Goal: Navigation & Orientation: Find specific page/section

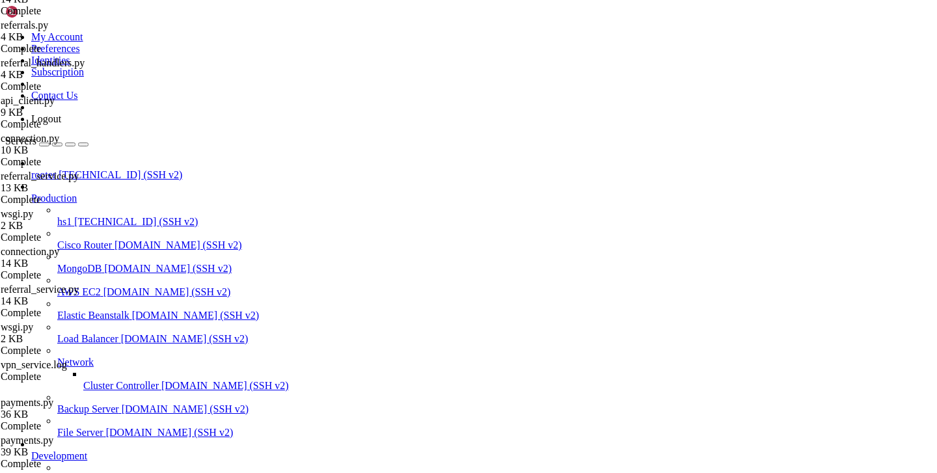
scroll to position [10, 0]
type input "/var/service/vpn-no-yk/api"
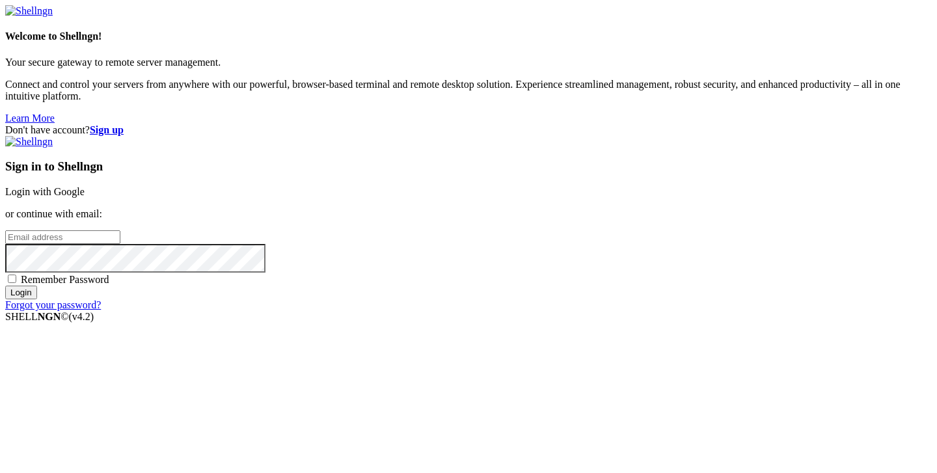
click at [85, 186] on link "Login with Google" at bounding box center [44, 191] width 79 height 11
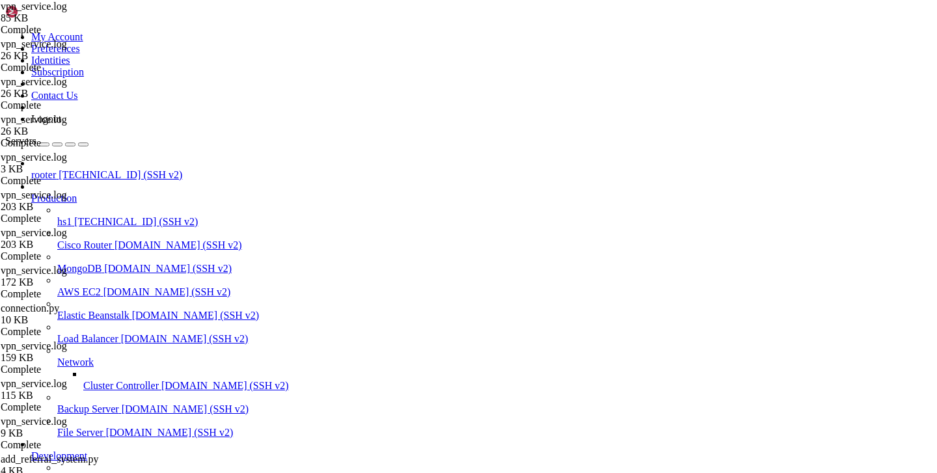
scroll to position [11055, 0]
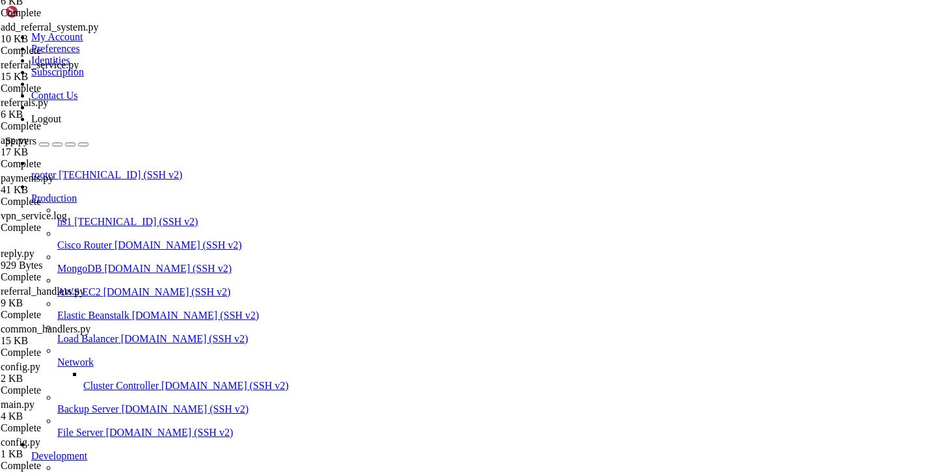
scroll to position [467, 0]
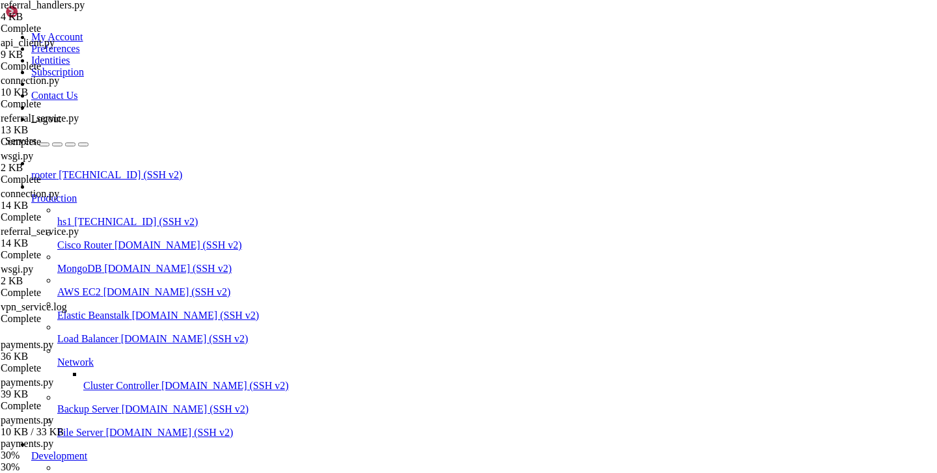
scroll to position [1152, 0]
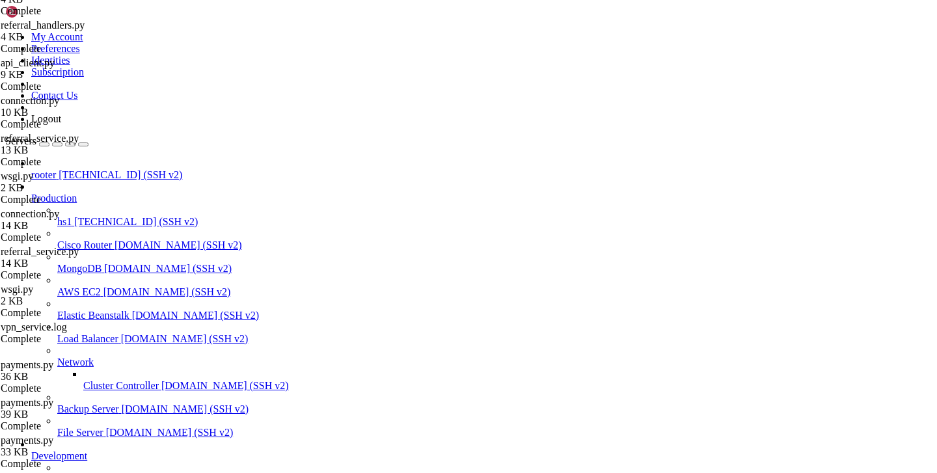
scroll to position [0, 0]
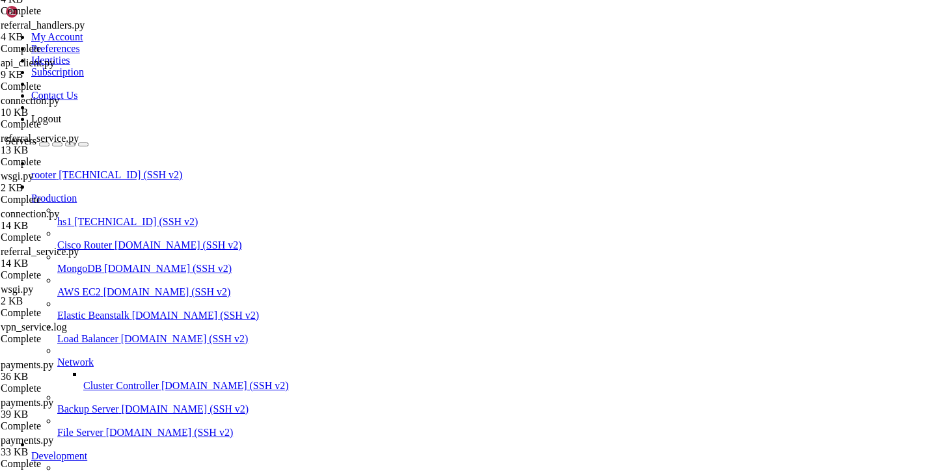
scroll to position [107, 0]
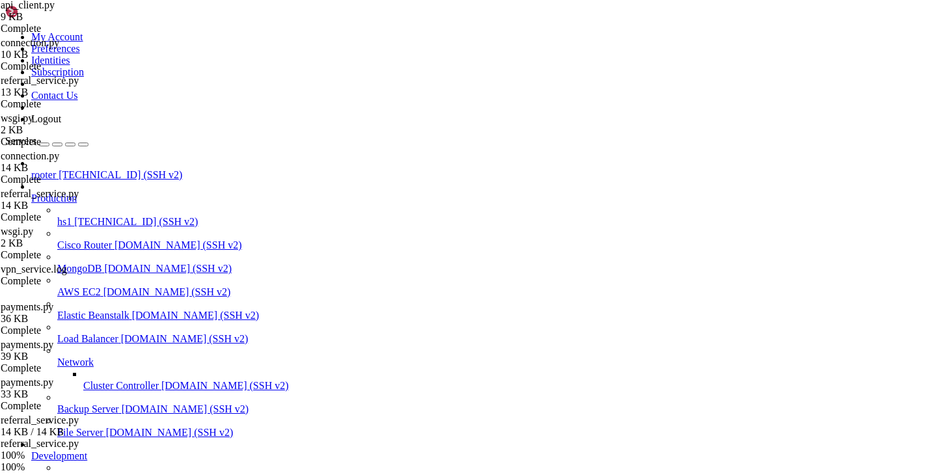
scroll to position [1189, 0]
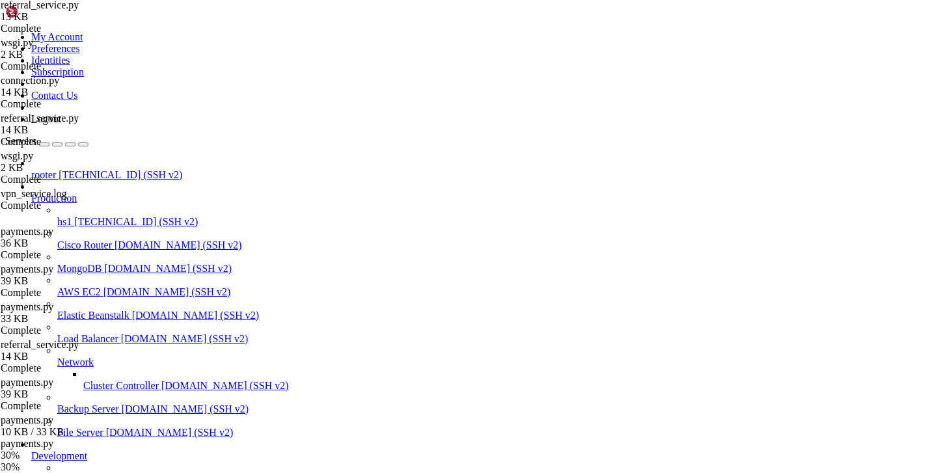
scroll to position [1265, 0]
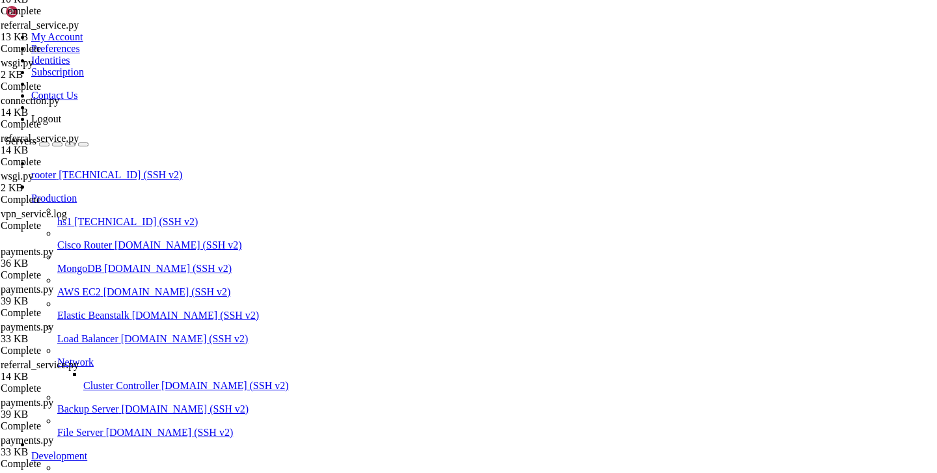
scroll to position [506, 0]
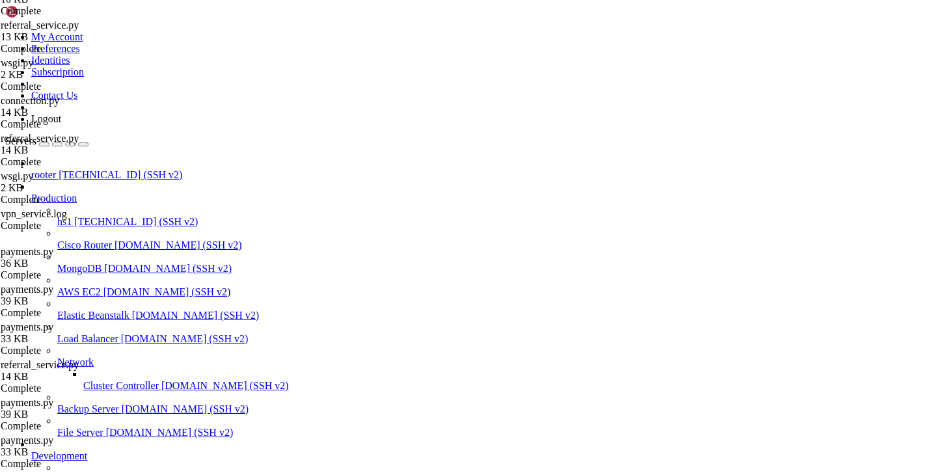
type input "/var/service/vpn-no-yk/api"
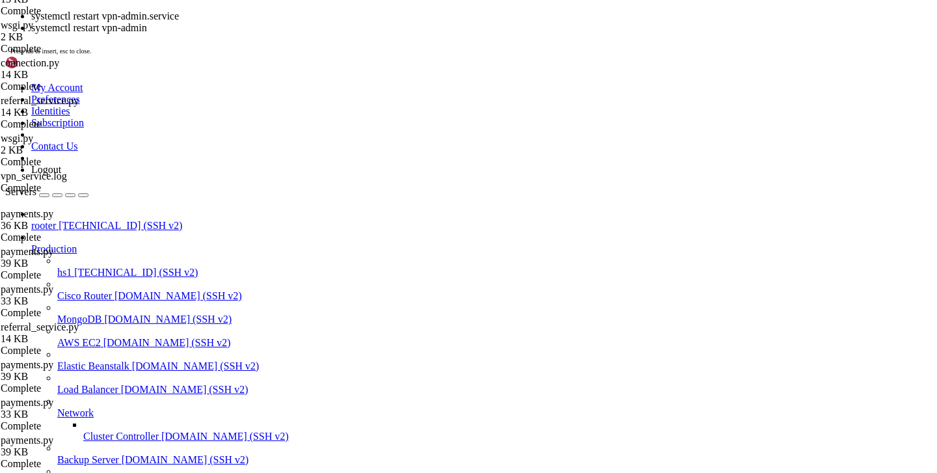
scroll to position [12348, 0]
